Goal: Navigation & Orientation: Find specific page/section

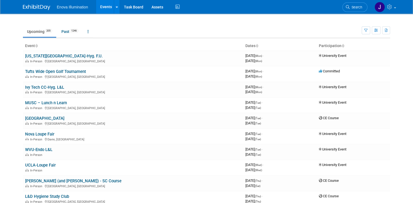
click at [35, 44] on icon at bounding box center [36, 46] width 3 height 4
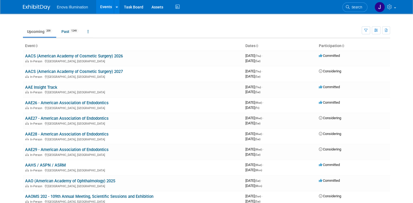
click at [35, 47] on icon at bounding box center [36, 46] width 3 height 4
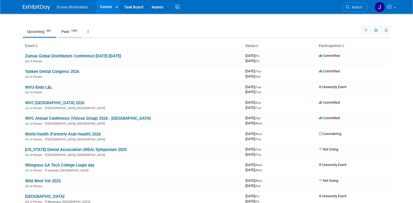
click at [64, 32] on link "Past 1249" at bounding box center [69, 31] width 25 height 10
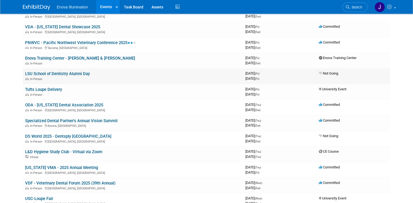
scroll to position [109, 0]
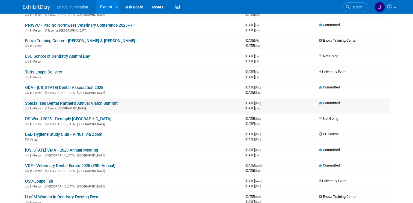
click at [65, 101] on link "Specialized Dental Partner's Annual Vision Summit" at bounding box center [71, 103] width 92 height 5
